Goal: Obtain resource: Download file/media

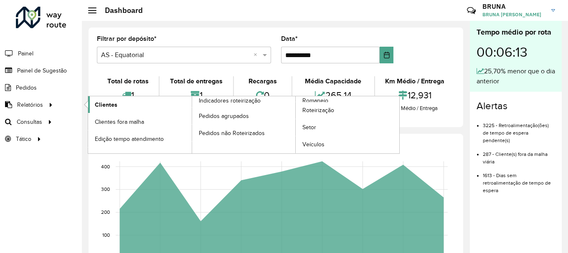
click at [113, 104] on span "Clientes" at bounding box center [106, 105] width 23 height 9
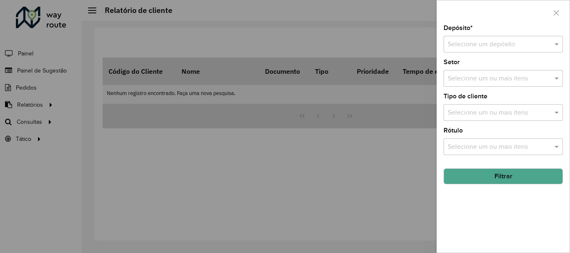
click at [470, 44] on input "text" at bounding box center [495, 45] width 94 height 10
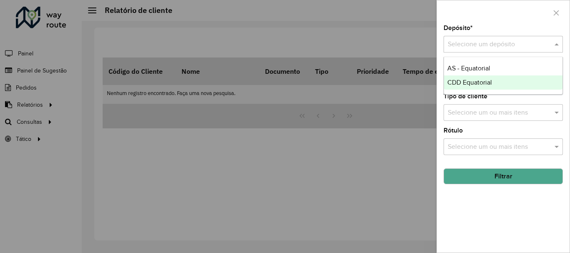
click at [464, 81] on span "CDD Equatorial" at bounding box center [470, 82] width 45 height 7
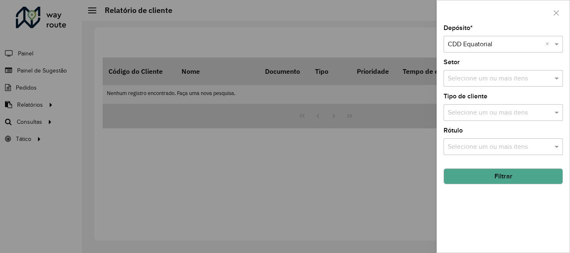
click at [483, 171] on button "Filtrar" at bounding box center [503, 177] width 119 height 16
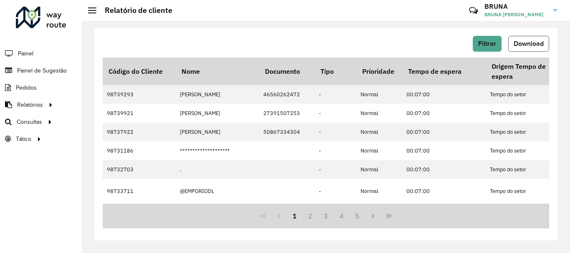
click at [525, 40] on span "Download" at bounding box center [529, 43] width 30 height 7
